Goal: Register for event/course

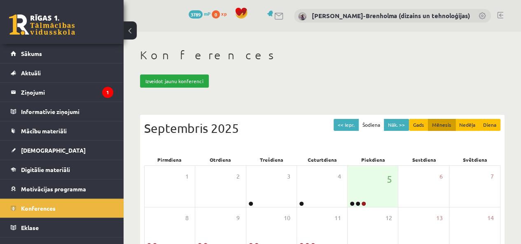
click at [59, 93] on legend "Ziņojumi 1" at bounding box center [67, 92] width 92 height 19
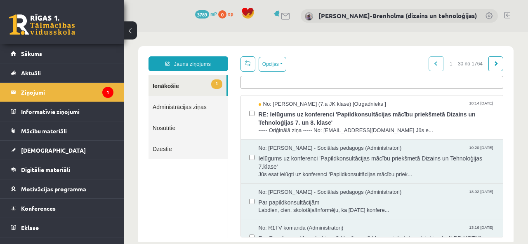
click at [59, 93] on legend "Ziņojumi 1" at bounding box center [67, 92] width 92 height 19
click at [375, 112] on span "RE: Ielūgums uz konferenci 'Papildkonsultācijas mācību priekšmetā Dizains un Te…" at bounding box center [376, 117] width 236 height 19
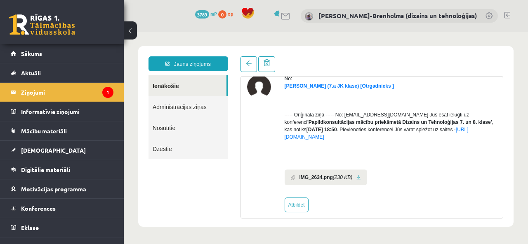
scroll to position [40, 0]
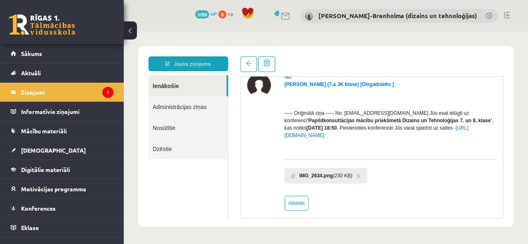
click at [322, 178] on b "IMG_2634.png" at bounding box center [315, 175] width 33 height 7
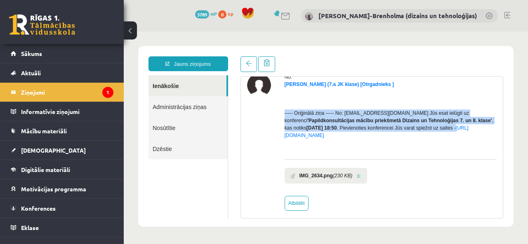
drag, startPoint x: 494, startPoint y: 127, endPoint x: 488, endPoint y: 96, distance: 31.8
click at [488, 96] on div "No: [PERSON_NAME] (7.a JK klase) [Otrgadnieks ] ----- Oriģinālā ziņa ----- No: …" at bounding box center [372, 142] width 262 height 138
click at [488, 96] on p at bounding box center [390, 99] width 212 height 7
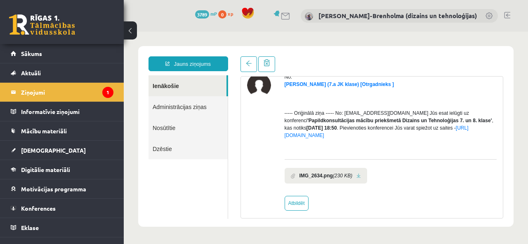
click at [44, 92] on legend "Ziņojumi 1" at bounding box center [67, 92] width 92 height 19
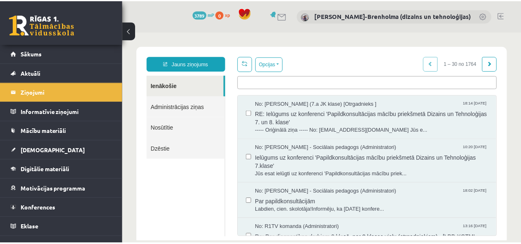
scroll to position [0, 0]
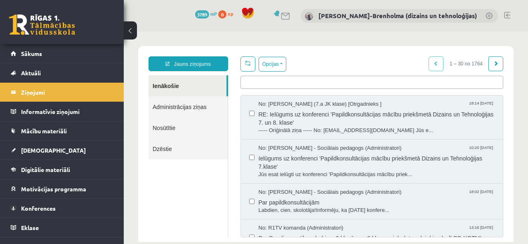
click at [46, 208] on span "Konferences" at bounding box center [38, 208] width 35 height 7
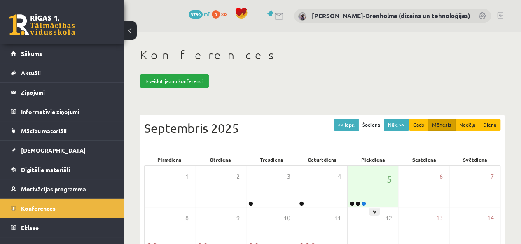
click at [382, 182] on div "5" at bounding box center [373, 186] width 50 height 41
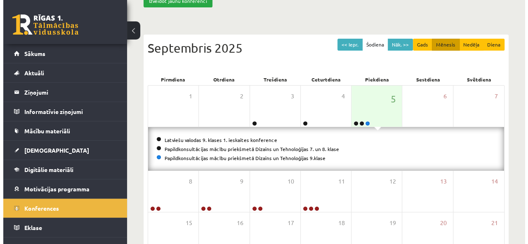
scroll to position [81, 0]
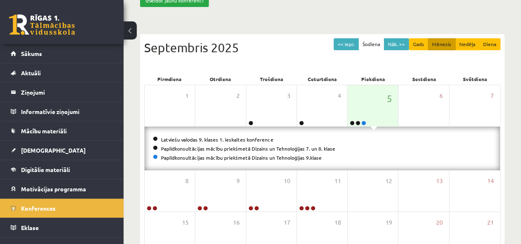
click at [227, 155] on link "Papildkonsultācijas mācību priekšmetā Dizains un Tehnoloģijas 9.klase" at bounding box center [241, 158] width 161 height 7
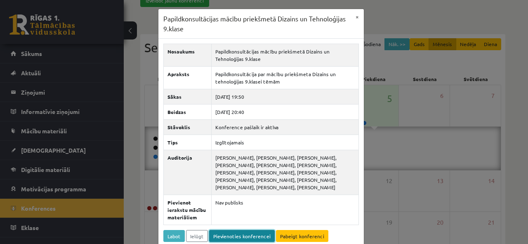
click at [240, 235] on link "Pievienoties konferencei" at bounding box center [242, 236] width 66 height 12
